Goal: Information Seeking & Learning: Understand process/instructions

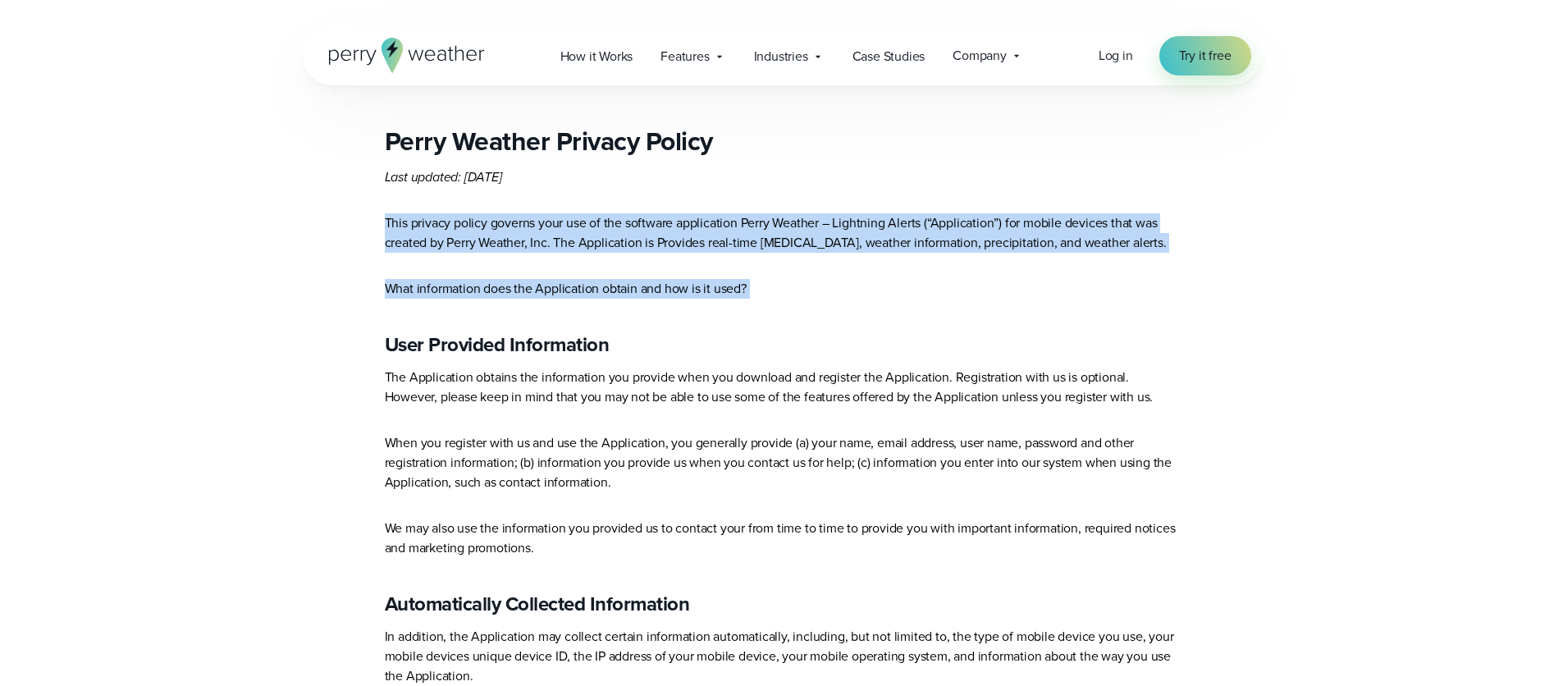
drag, startPoint x: 707, startPoint y: 211, endPoint x: 785, endPoint y: 300, distance: 118.6
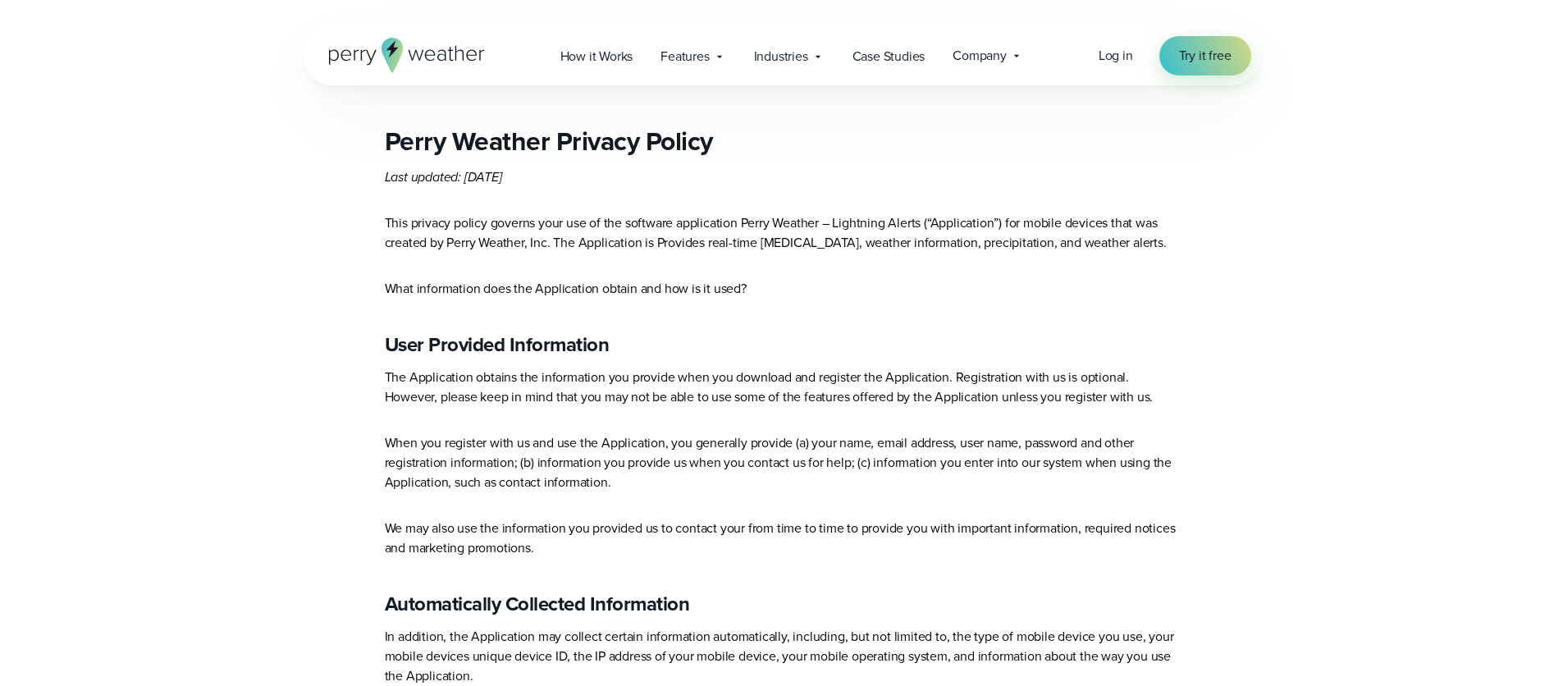
click at [849, 288] on p "What information does the Application obtain and how is it used?" at bounding box center [782, 289] width 794 height 20
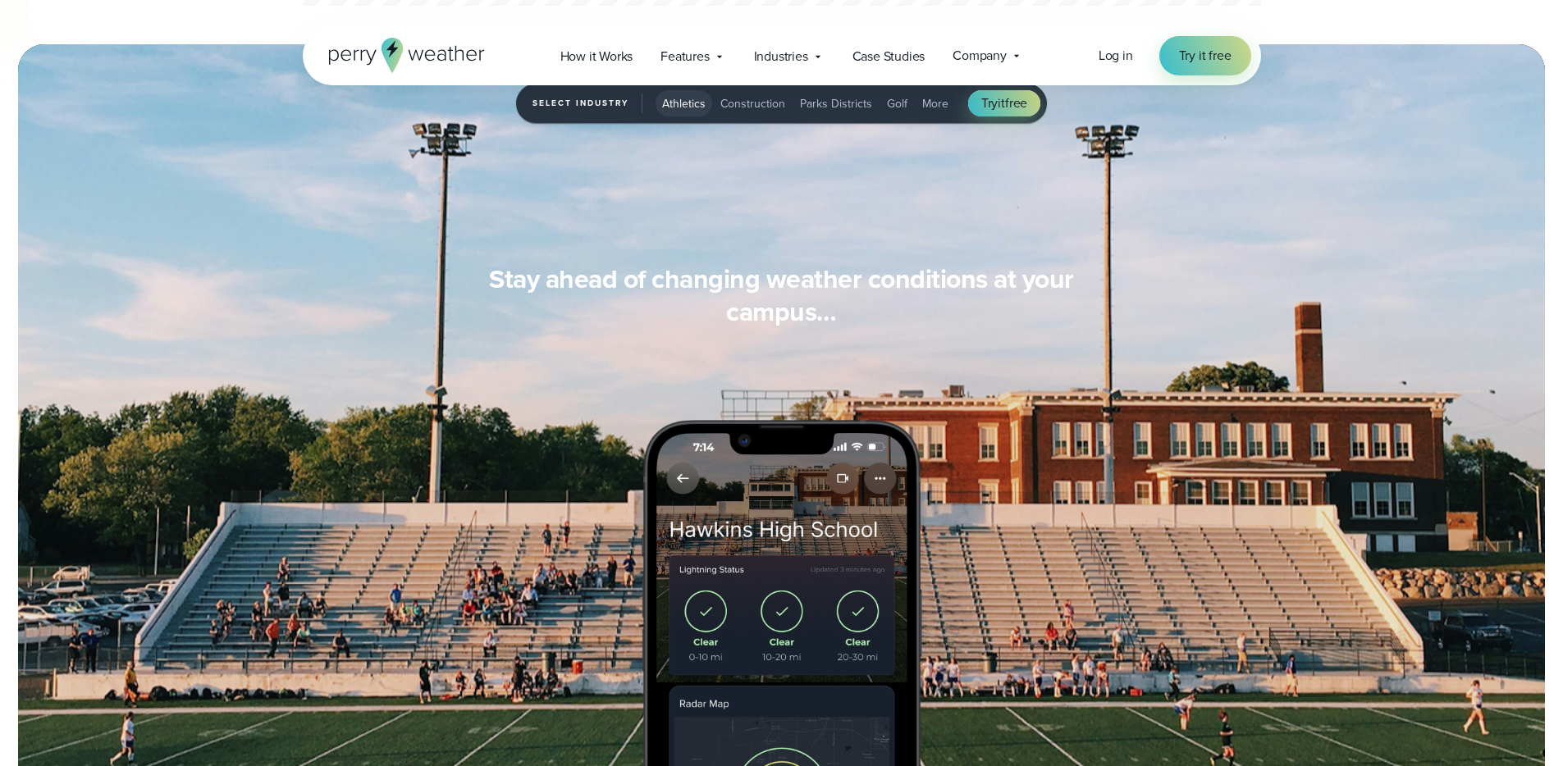
scroll to position [5411, 0]
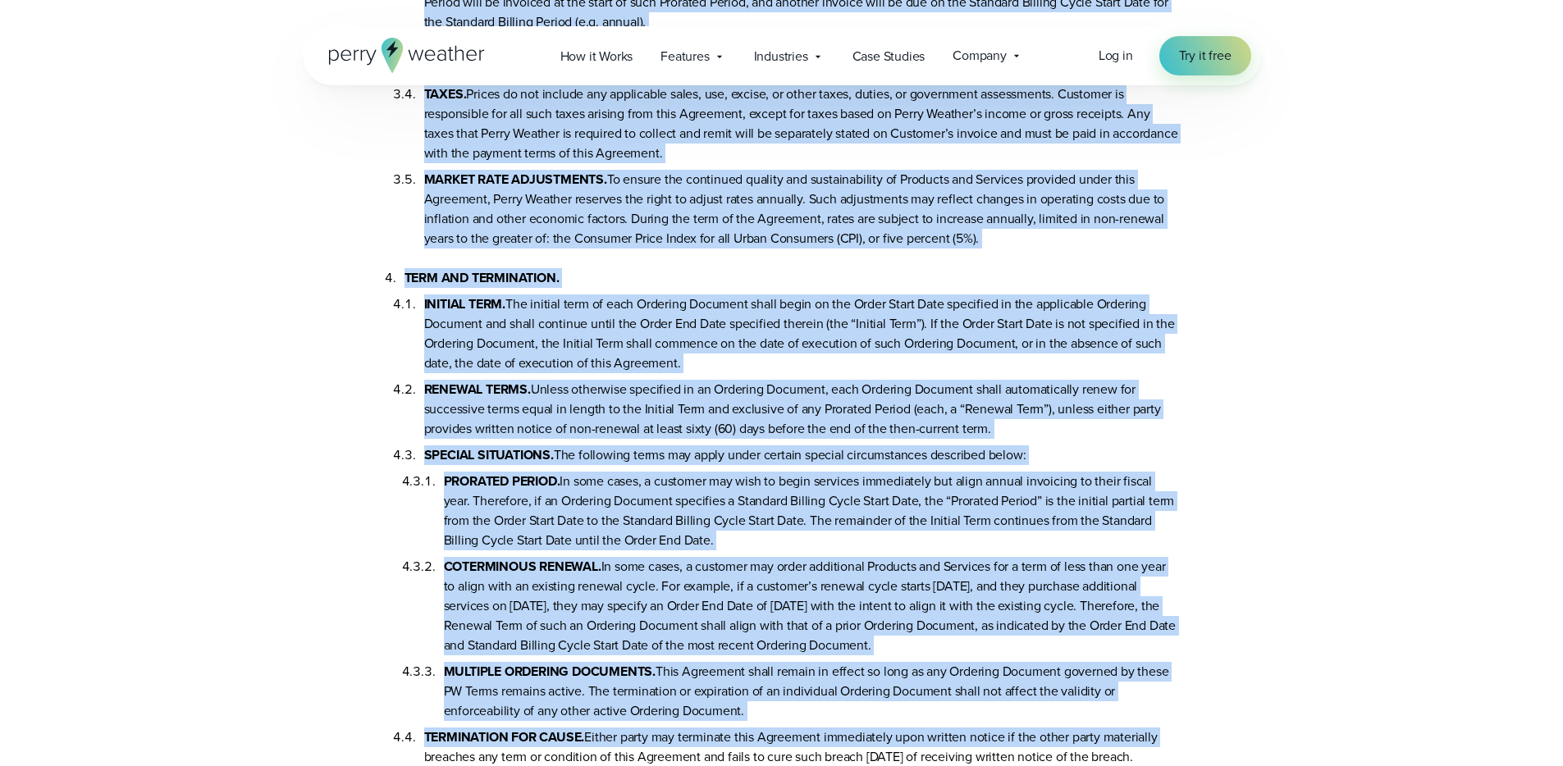
scroll to position [1448, 0]
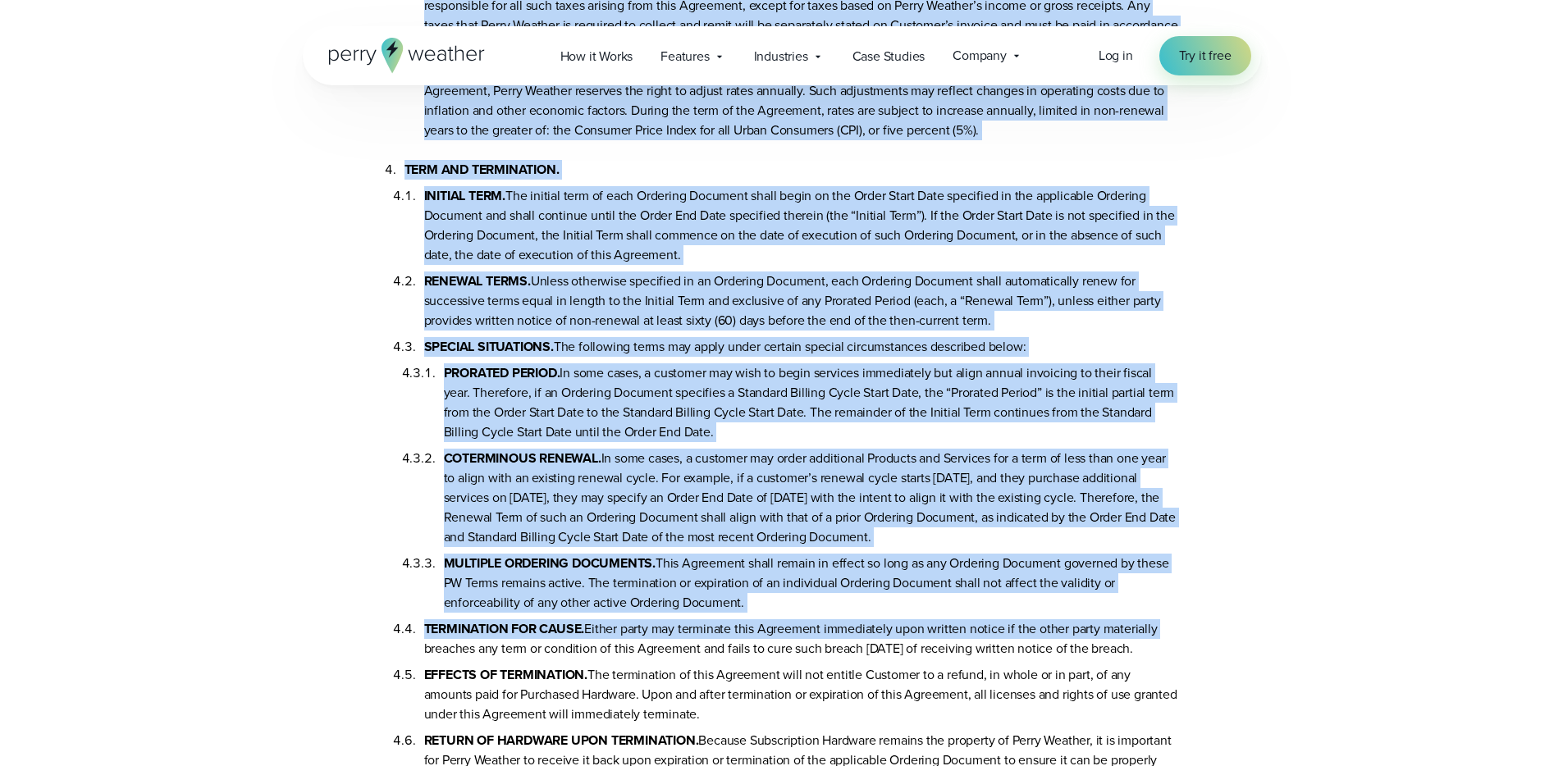
drag, startPoint x: 423, startPoint y: 151, endPoint x: 1362, endPoint y: 761, distance: 1119.5
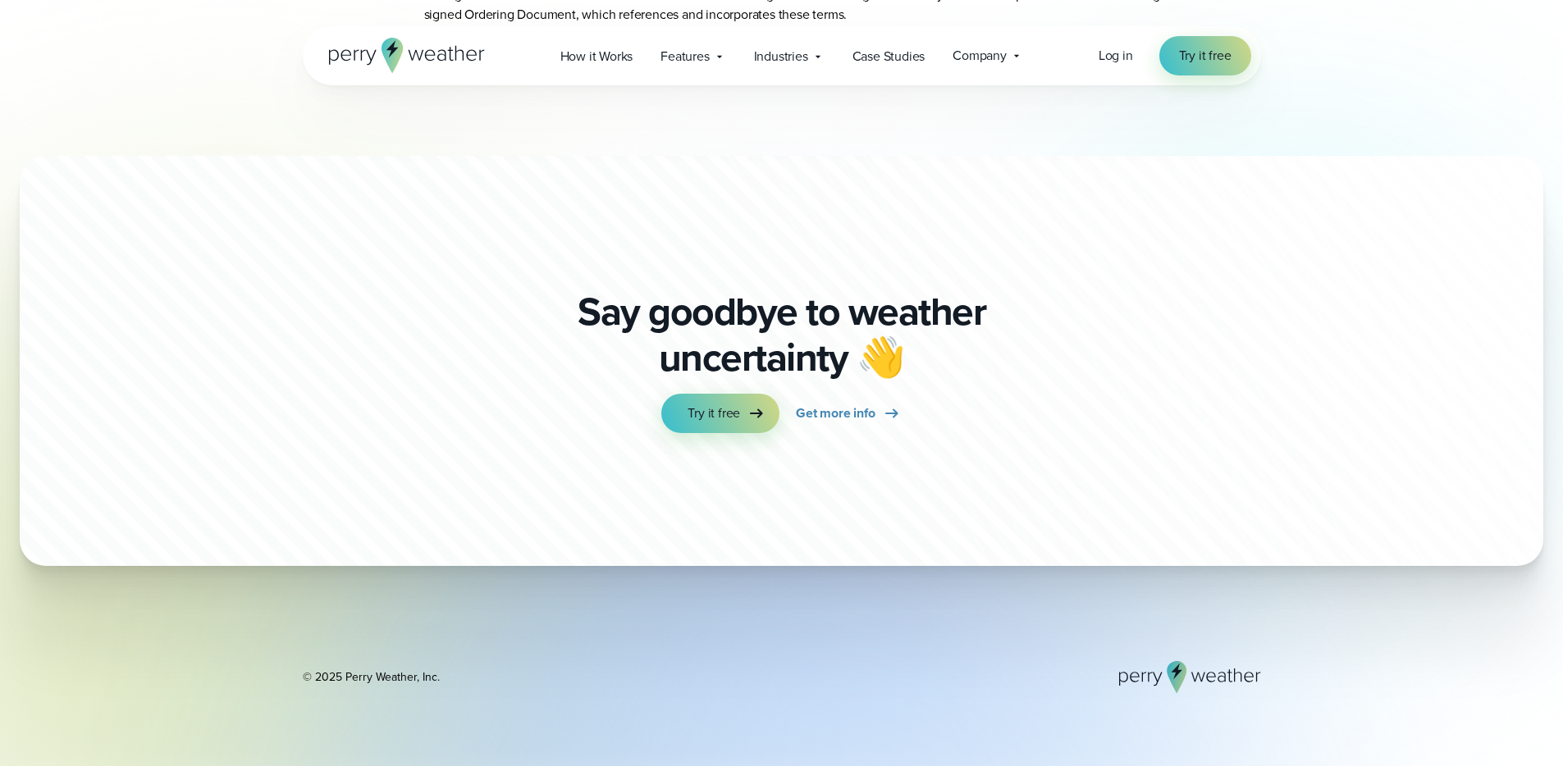
scroll to position [8981, 0]
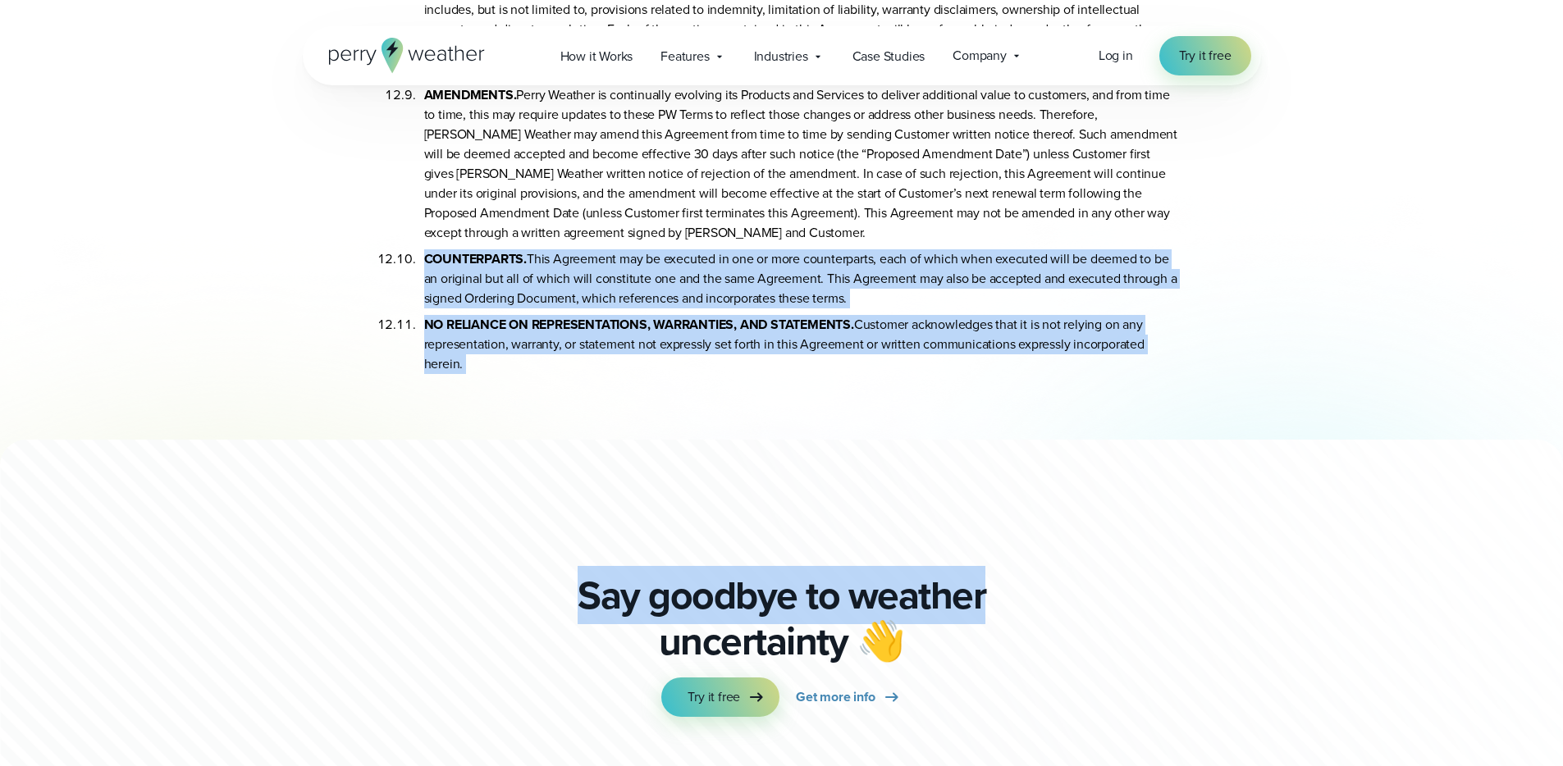
drag, startPoint x: 575, startPoint y: 185, endPoint x: 1030, endPoint y: 533, distance: 572.5
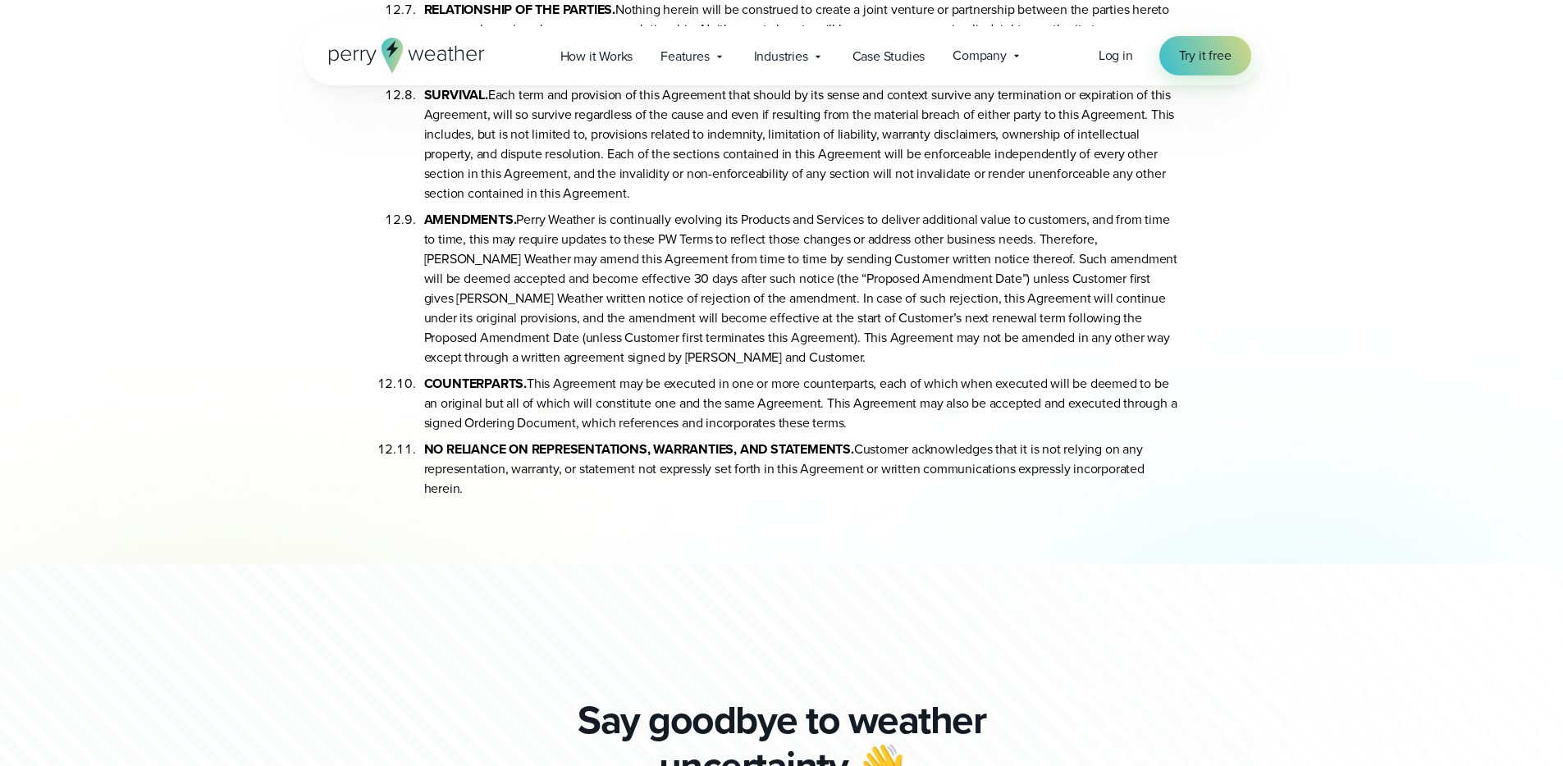
drag, startPoint x: 992, startPoint y: 225, endPoint x: 953, endPoint y: 182, distance: 58.1
click at [991, 225] on li "AMENDMENTS. Perry Weather is continually evolving its Products and Services to …" at bounding box center [801, 286] width 755 height 164
